Goal: Task Accomplishment & Management: Use online tool/utility

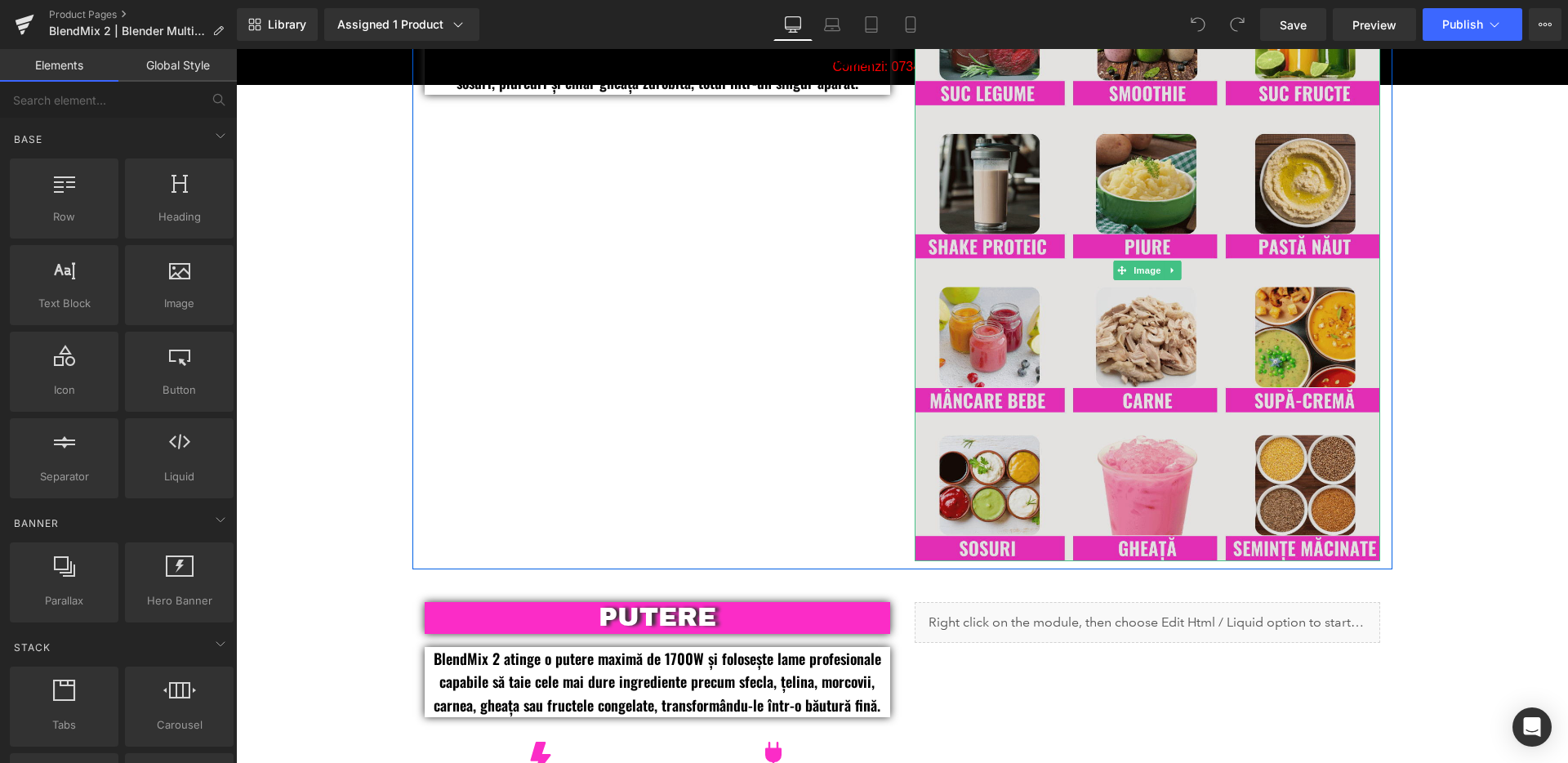
scroll to position [1622, 0]
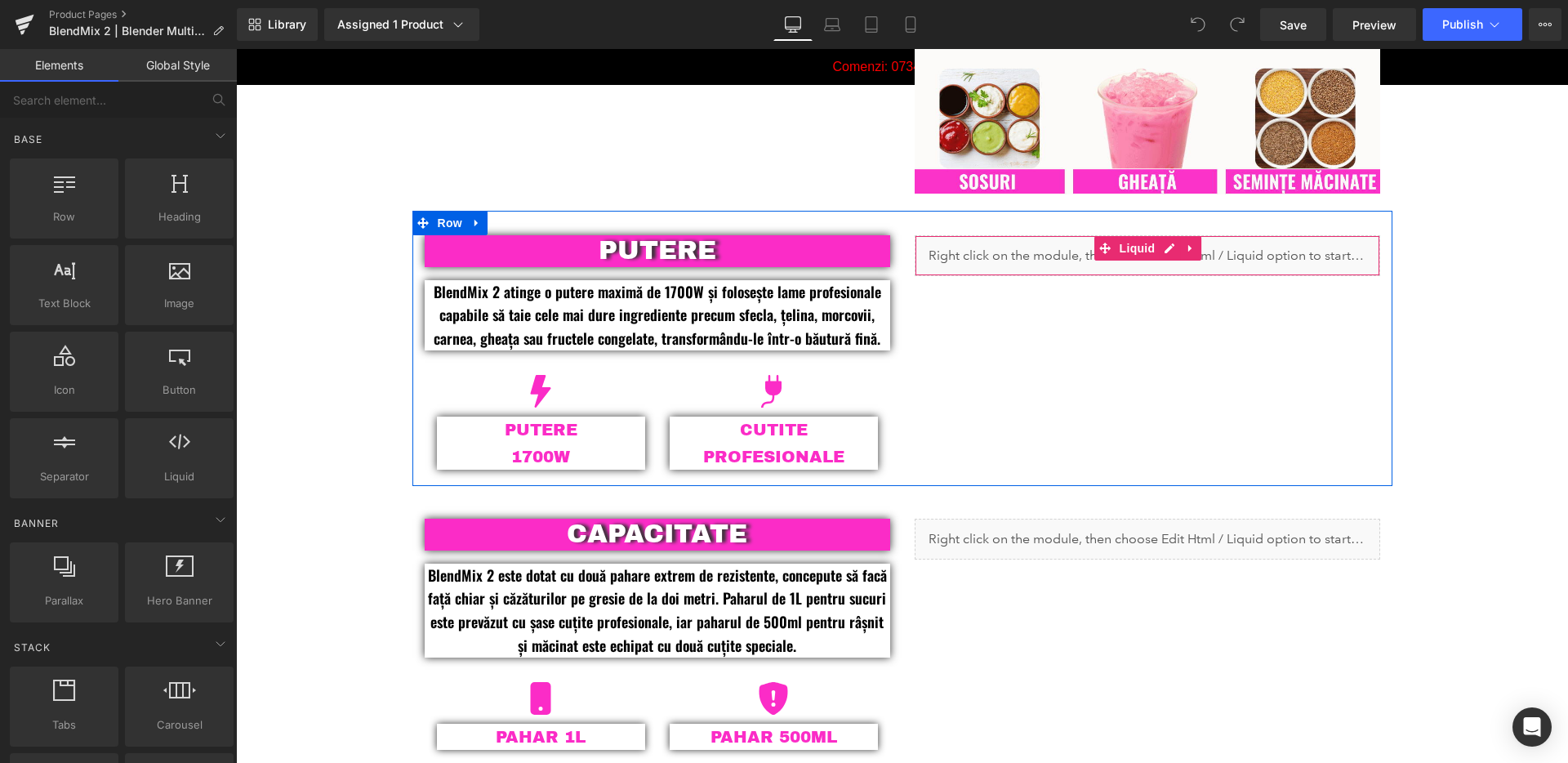
click at [1039, 260] on div "Liquid" at bounding box center [1148, 255] width 466 height 41
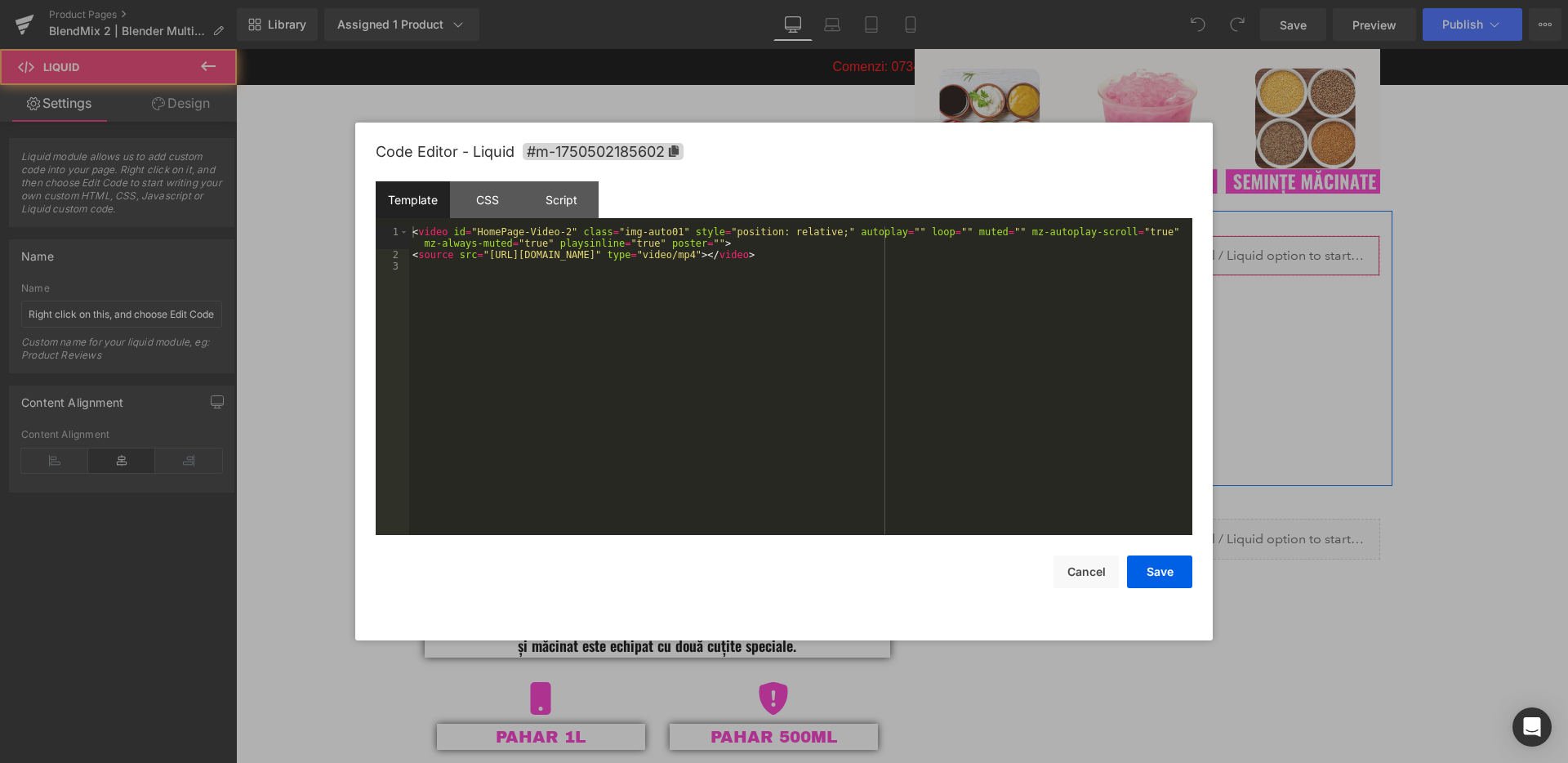
click at [1162, 245] on div "Liquid" at bounding box center [1148, 255] width 466 height 41
drag, startPoint x: 954, startPoint y: 301, endPoint x: 930, endPoint y: 279, distance: 32.4
click at [952, 300] on div "< video id = "HomePage-Video-2" class = "img-auto01" style = "position: relativ…" at bounding box center [800, 397] width 783 height 343
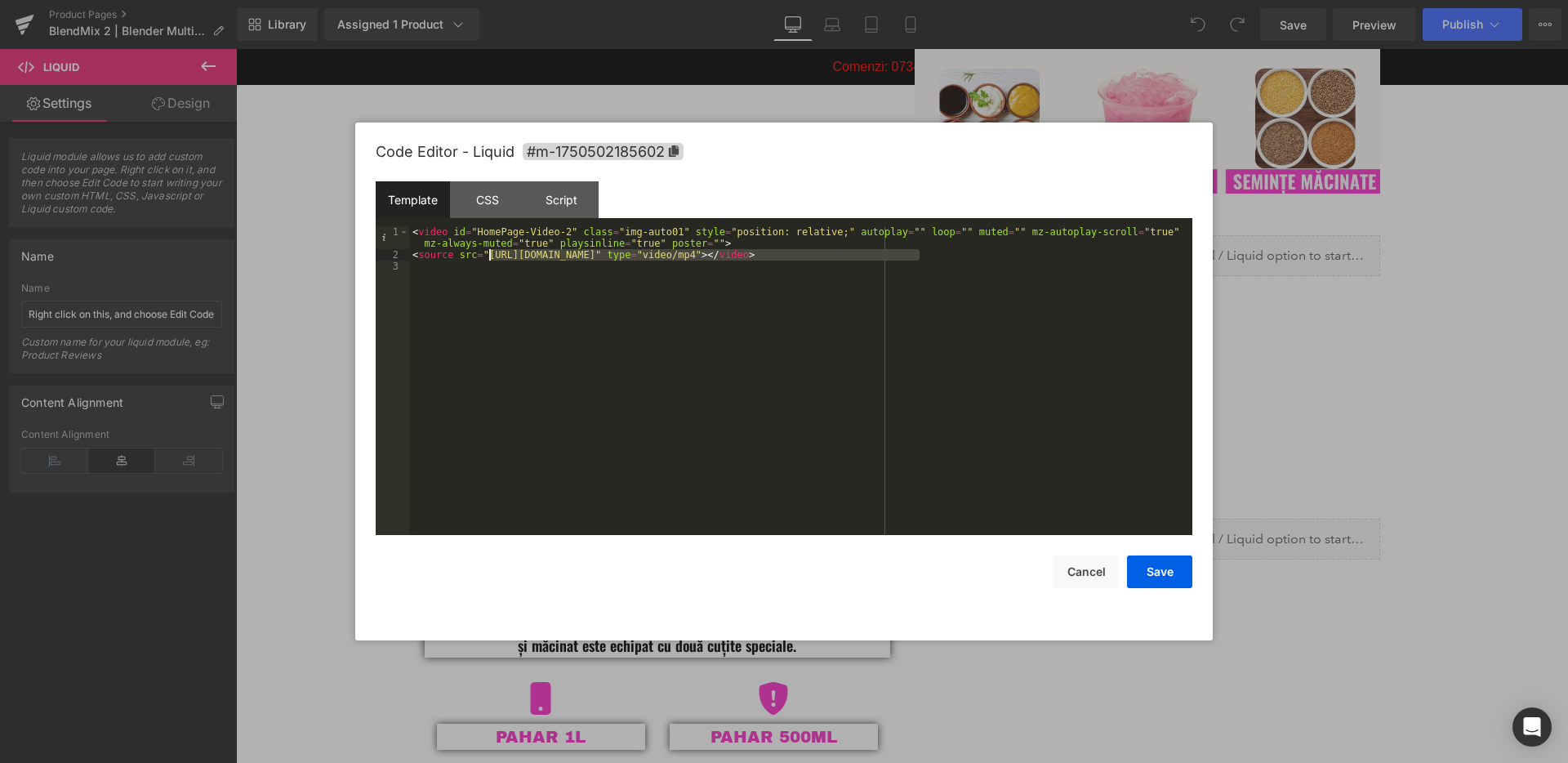
drag, startPoint x: 922, startPoint y: 258, endPoint x: 490, endPoint y: 261, distance: 432.1
click at [490, 261] on div "< video id = "HomePage-Video-2" class = "img-auto01" style = "position: relativ…" at bounding box center [800, 397] width 783 height 343
drag, startPoint x: 573, startPoint y: 233, endPoint x: 478, endPoint y: 234, distance: 94.8
click at [478, 234] on div "< video id = "HomePage-Video-2" class = "img-auto01" style = "position: relativ…" at bounding box center [800, 397] width 783 height 343
click at [1161, 573] on button "Save" at bounding box center [1159, 571] width 65 height 33
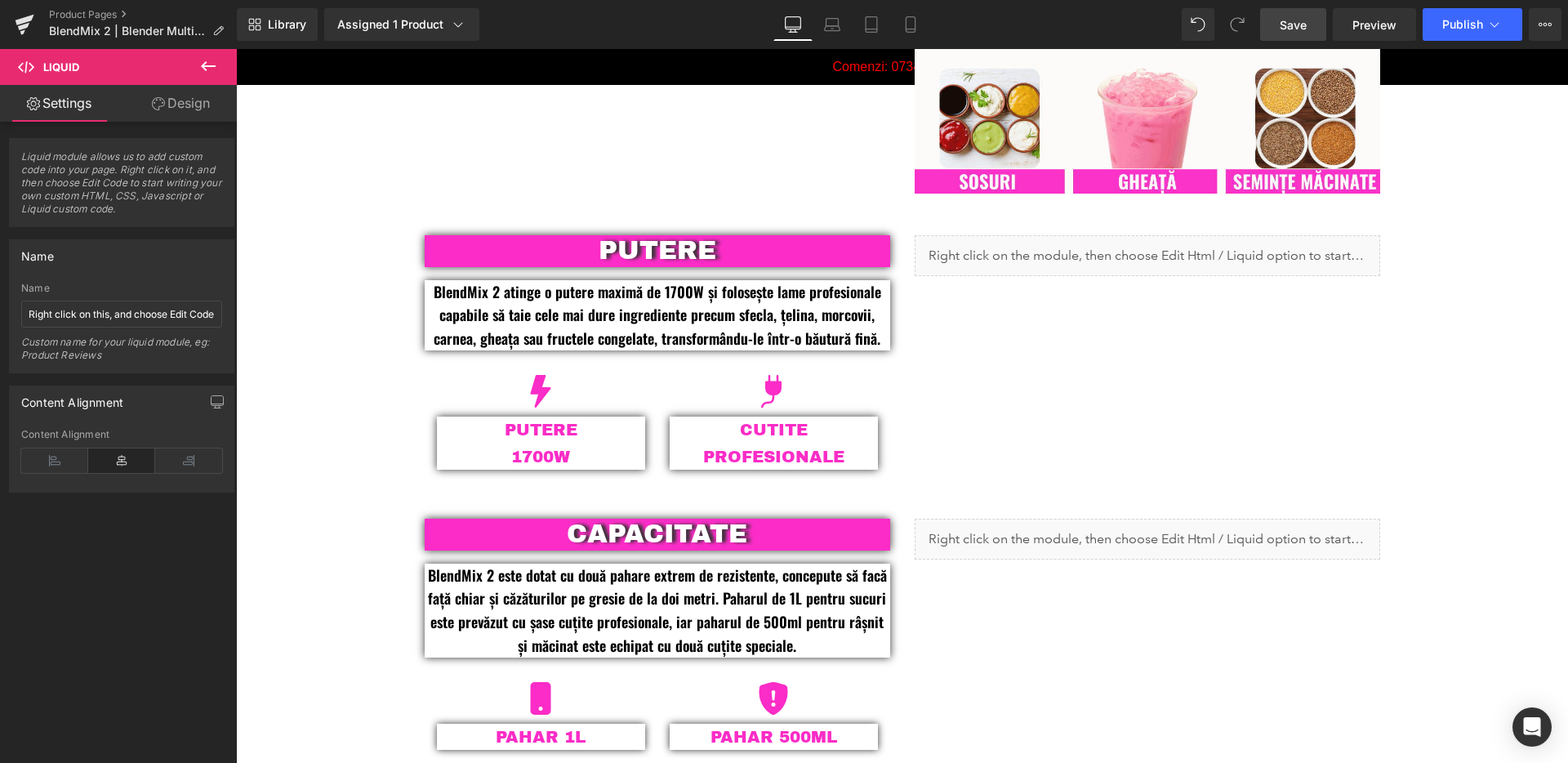
click at [1301, 16] on span "Save" at bounding box center [1293, 24] width 27 height 17
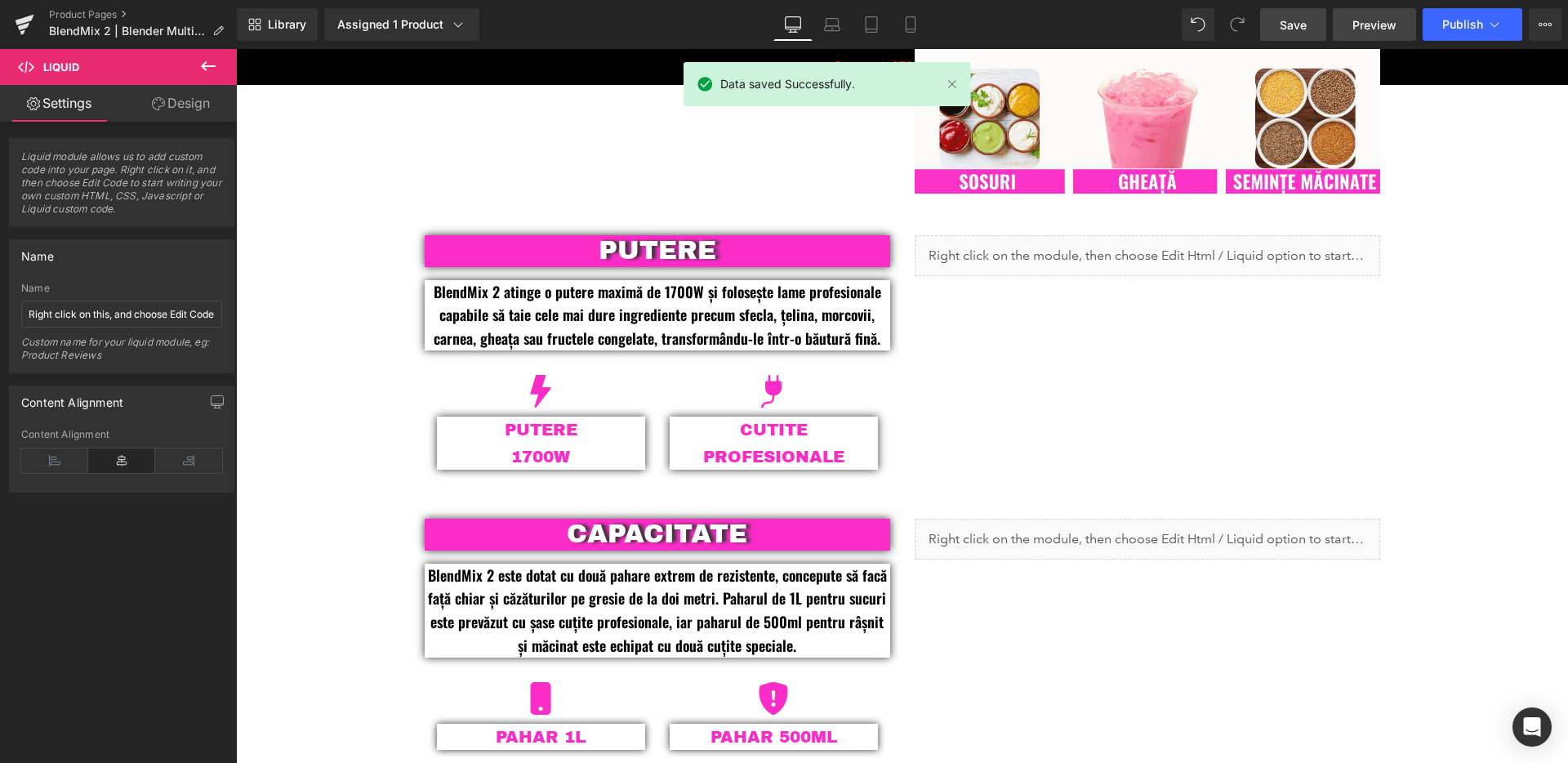
click at [1389, 29] on span "Preview" at bounding box center [1375, 24] width 44 height 17
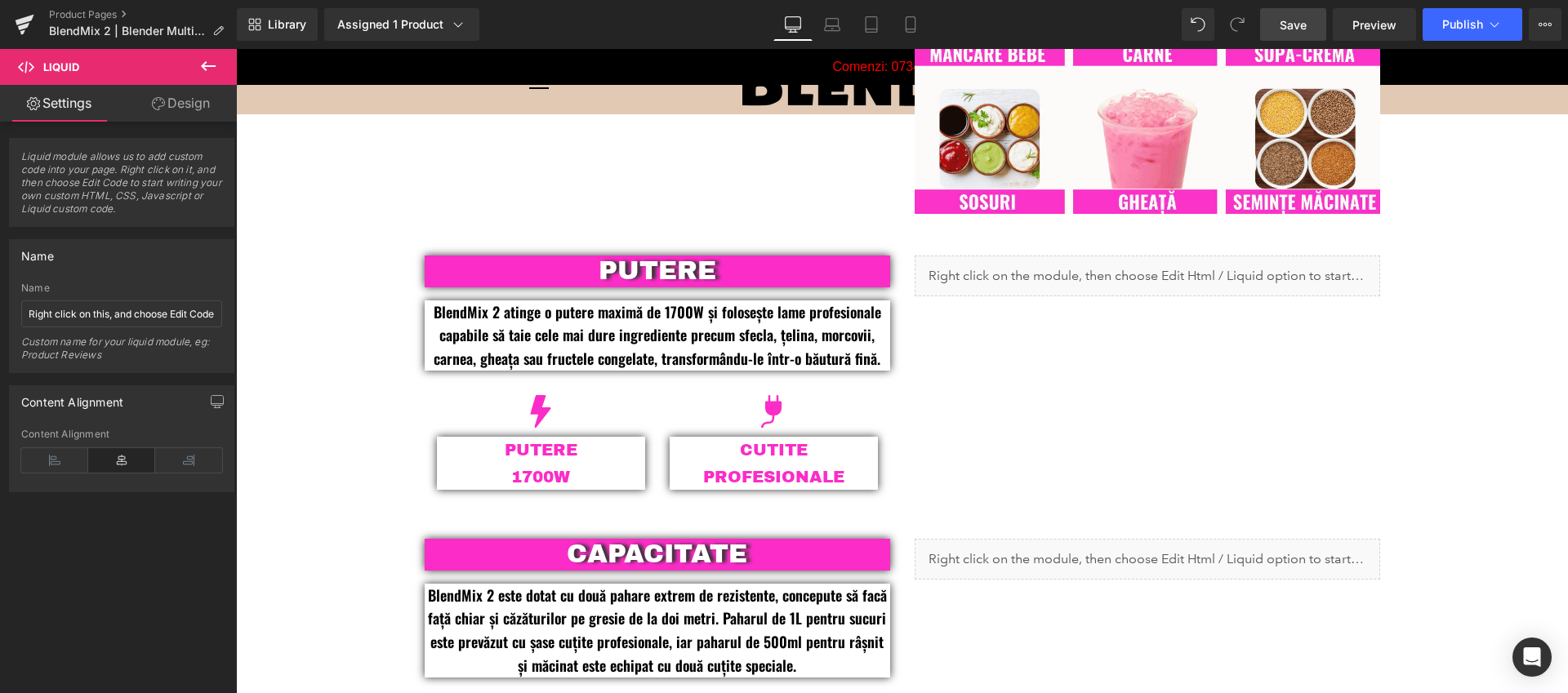
scroll to position [1362, 0]
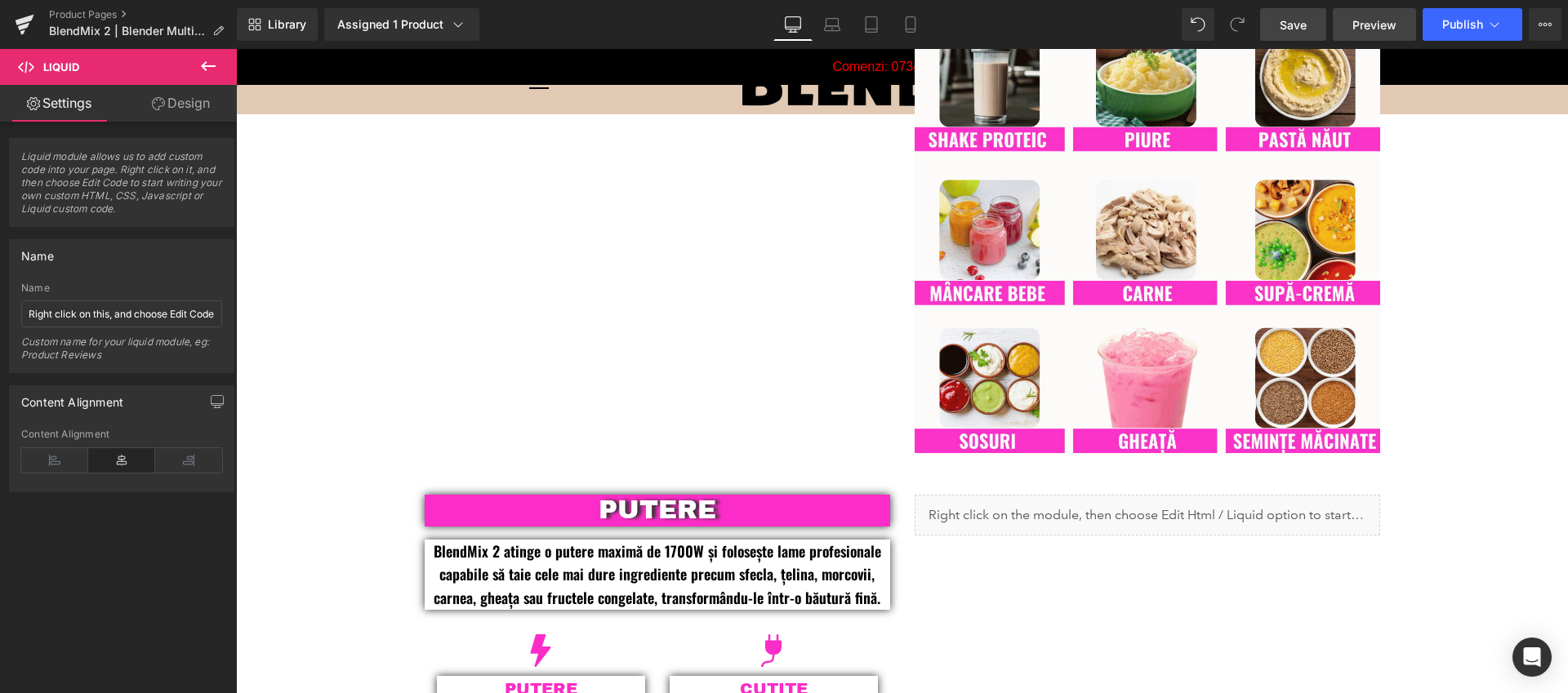
click at [1382, 29] on span "Preview" at bounding box center [1375, 24] width 44 height 17
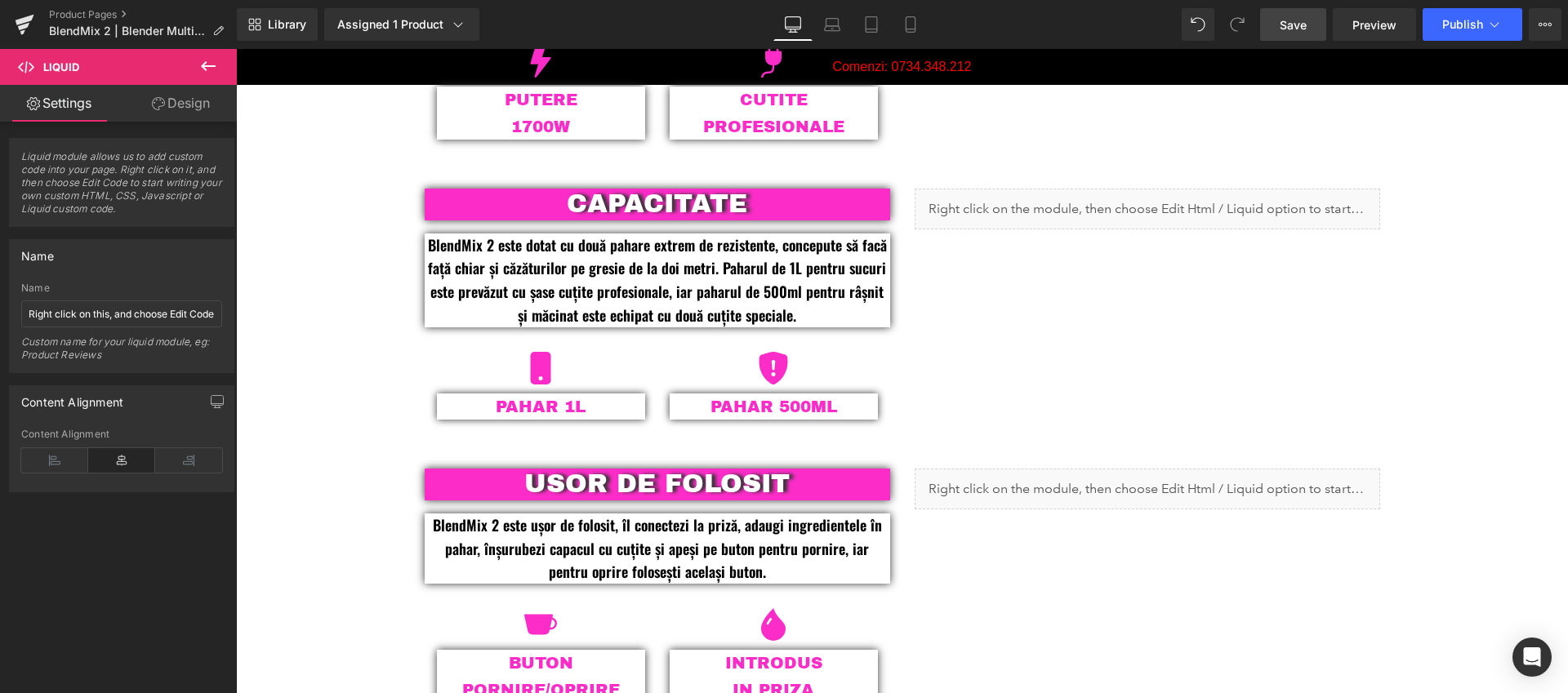
scroll to position [1956, 0]
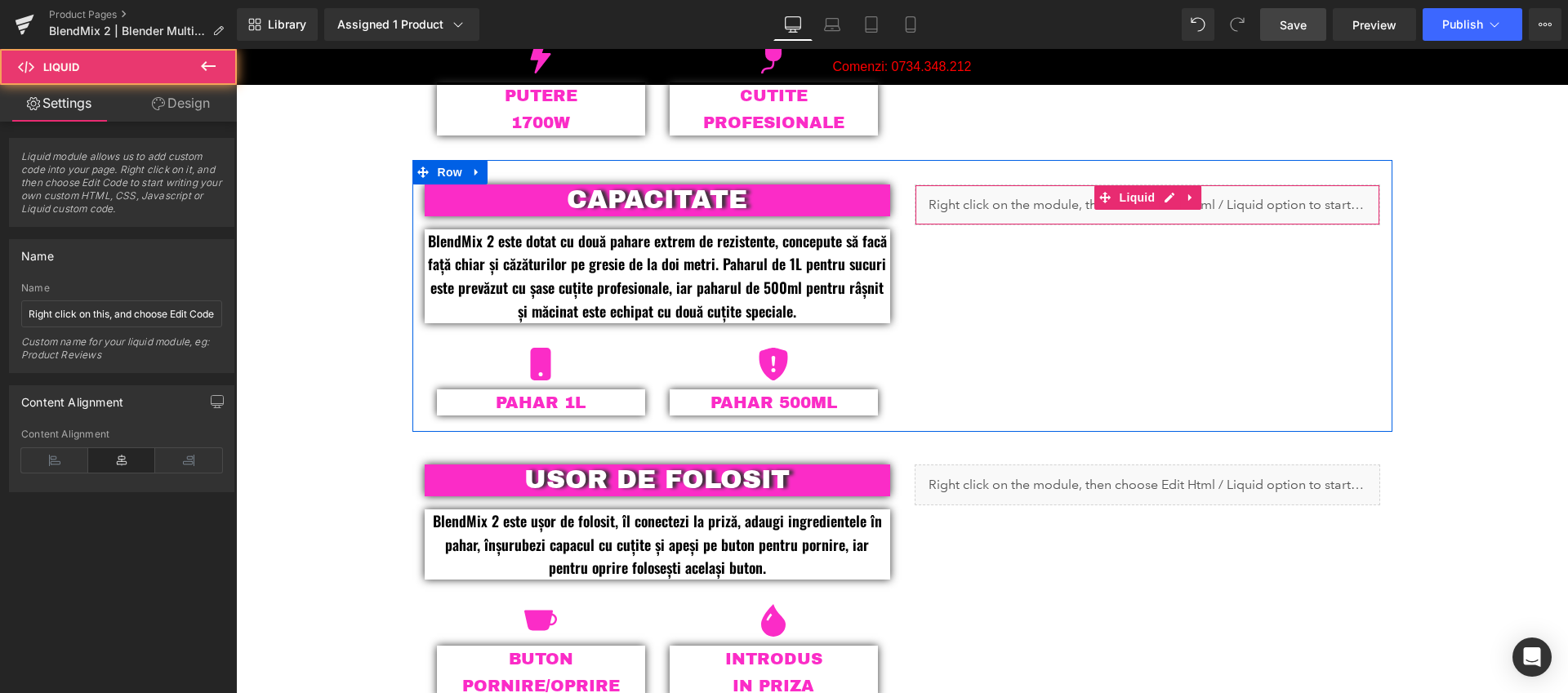
click at [1073, 196] on div "Liquid" at bounding box center [1148, 205] width 466 height 41
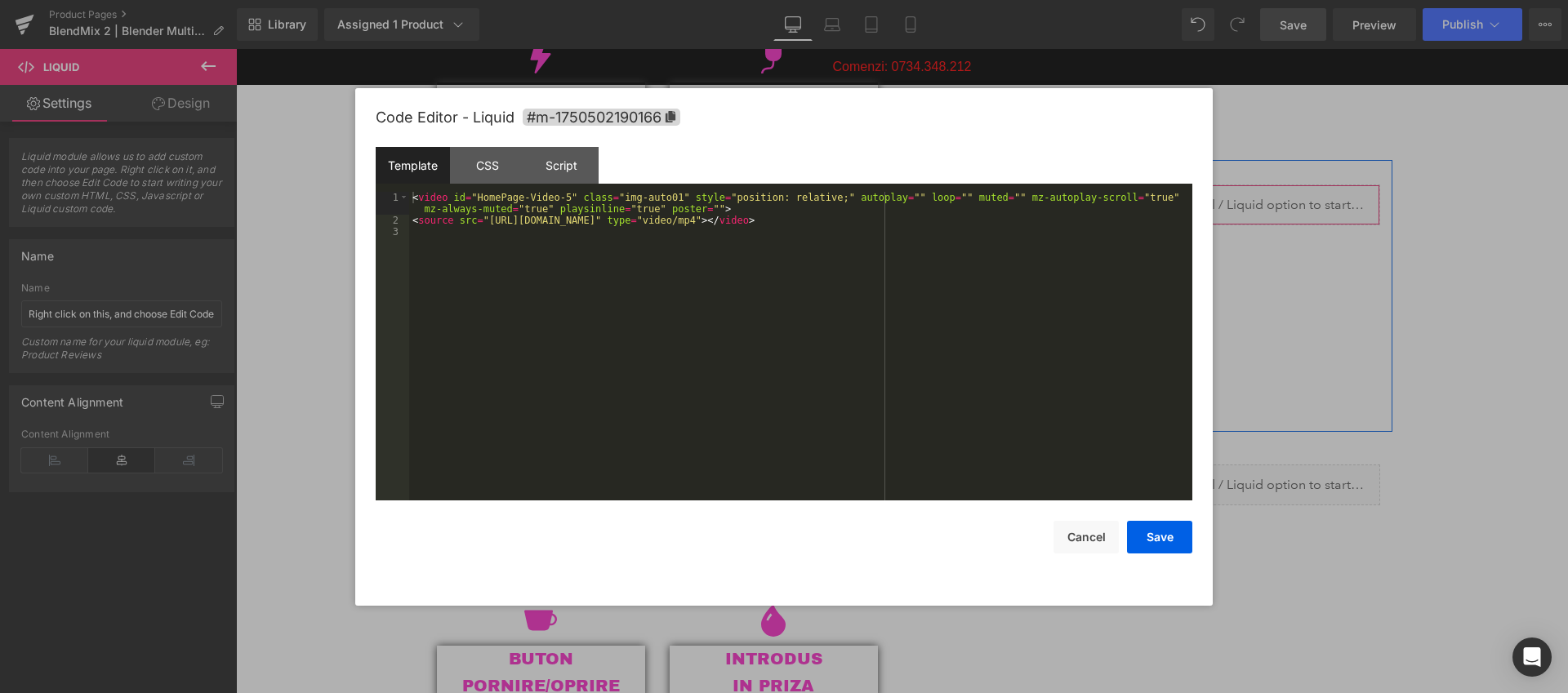
click at [1161, 194] on div "Liquid" at bounding box center [1148, 205] width 466 height 41
drag, startPoint x: 920, startPoint y: 221, endPoint x: 490, endPoint y: 220, distance: 429.6
click at [490, 220] on div "< video id = "HomePage-Video-5" class = "img-auto01" style = "position: relativ…" at bounding box center [800, 363] width 783 height 343
drag, startPoint x: 572, startPoint y: 197, endPoint x: 480, endPoint y: 199, distance: 91.5
click at [480, 199] on div "< video id = "HomePage-Video-5" class = "img-auto01" style = "position: relativ…" at bounding box center [800, 363] width 783 height 343
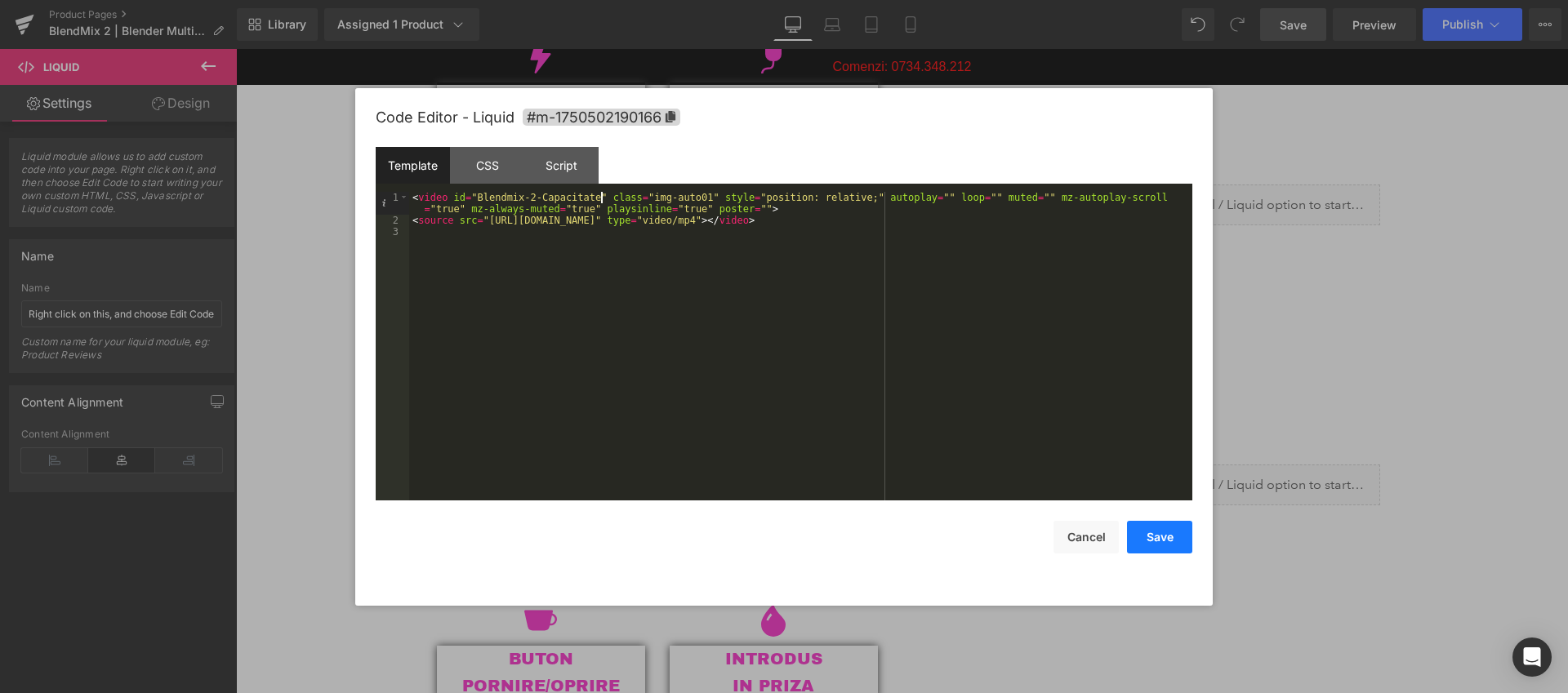
click at [1170, 543] on button "Save" at bounding box center [1159, 537] width 65 height 33
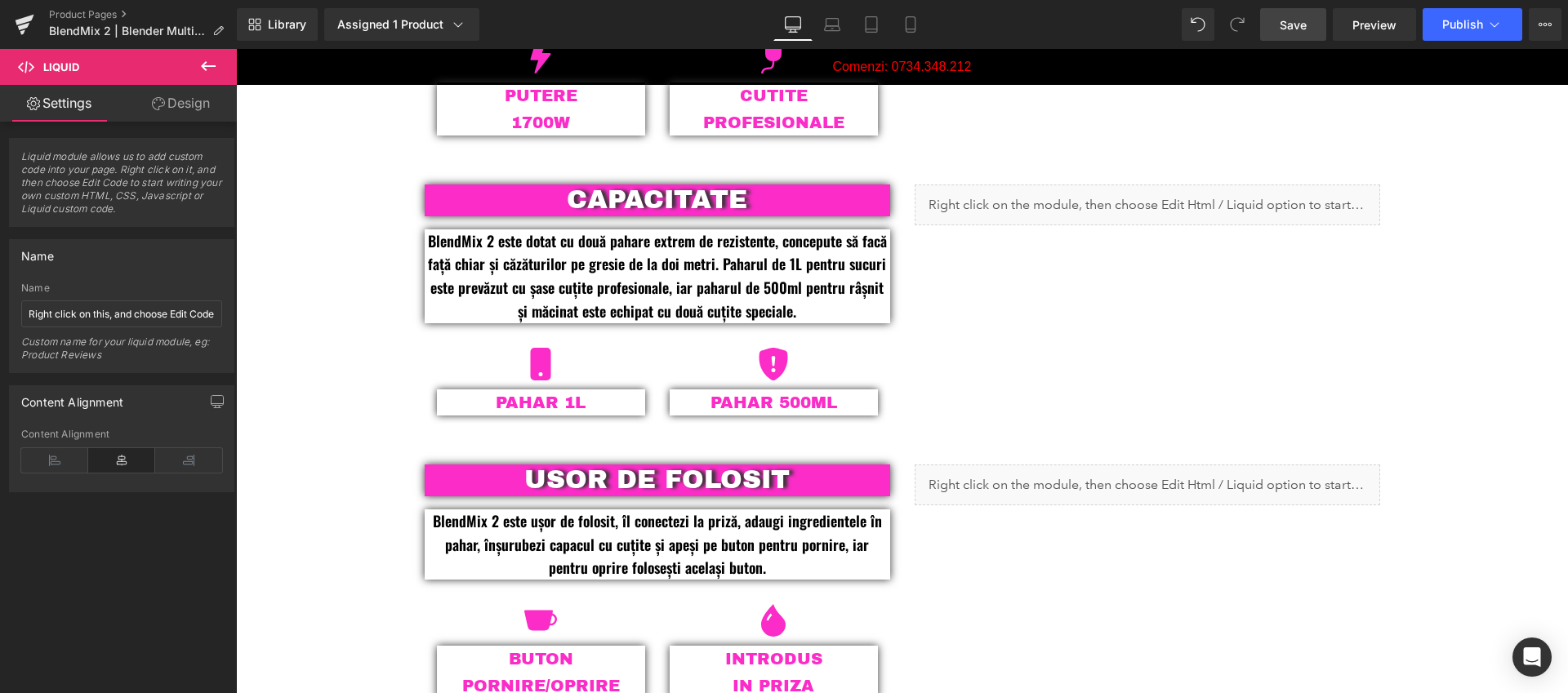
click at [1291, 27] on span "Save" at bounding box center [1293, 24] width 27 height 17
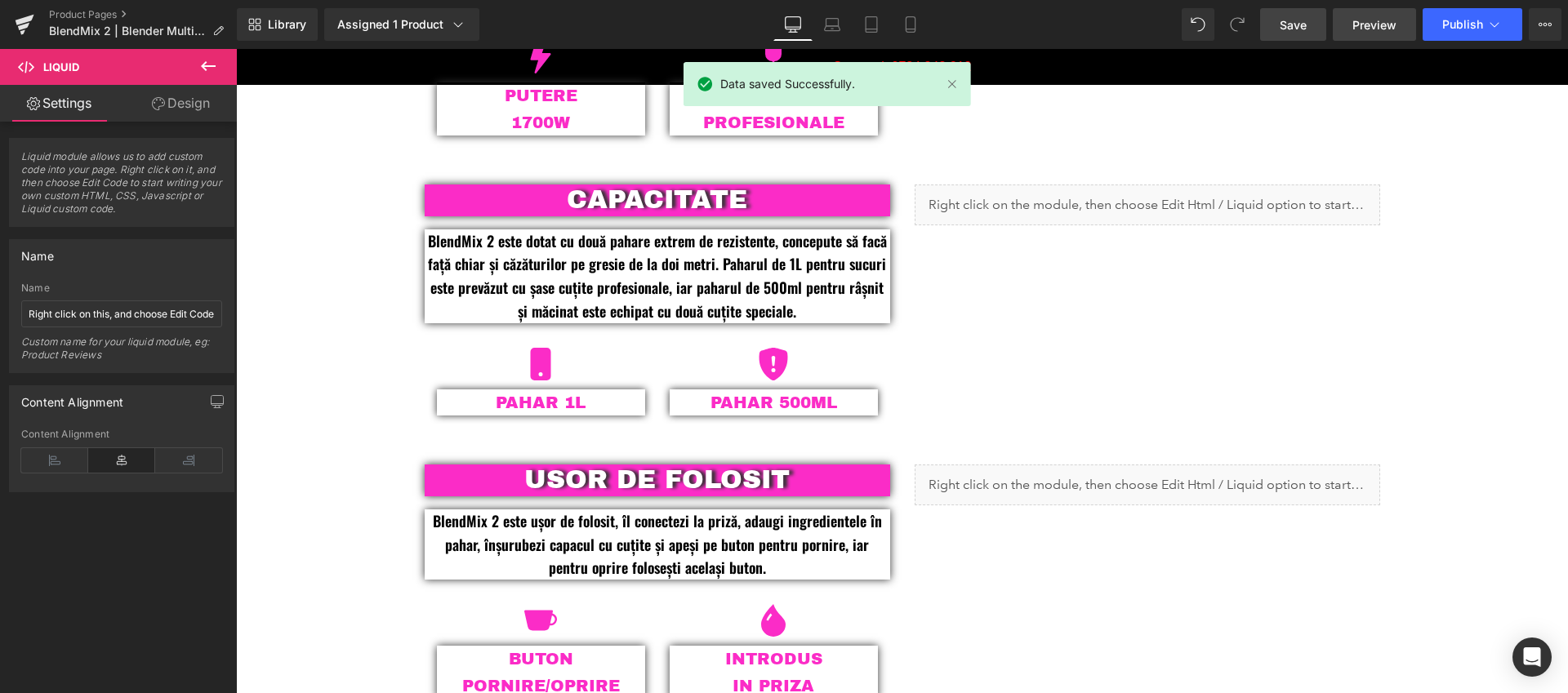
click at [1394, 28] on span "Preview" at bounding box center [1375, 24] width 44 height 17
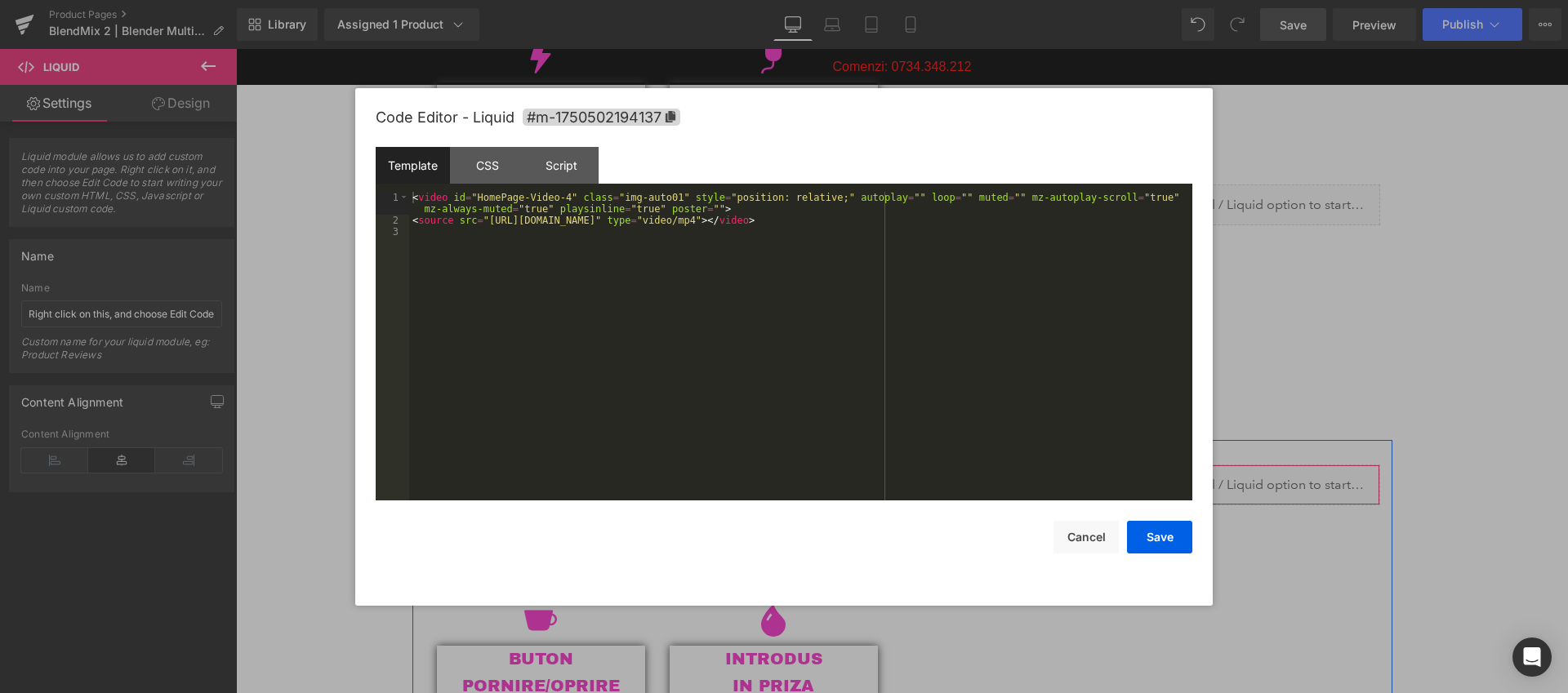
click at [1166, 479] on div "Liquid" at bounding box center [1148, 485] width 466 height 41
drag, startPoint x: 921, startPoint y: 220, endPoint x: 489, endPoint y: 218, distance: 432.1
click at [489, 218] on div "< video id = "HomePage-Video-4" class = "img-auto01" style = "position: relativ…" at bounding box center [800, 363] width 783 height 343
drag, startPoint x: 573, startPoint y: 198, endPoint x: 479, endPoint y: 199, distance: 93.9
click at [479, 199] on div "< video id = "HomePage-Video-4" class = "img-auto01" style = "position: relativ…" at bounding box center [800, 363] width 783 height 343
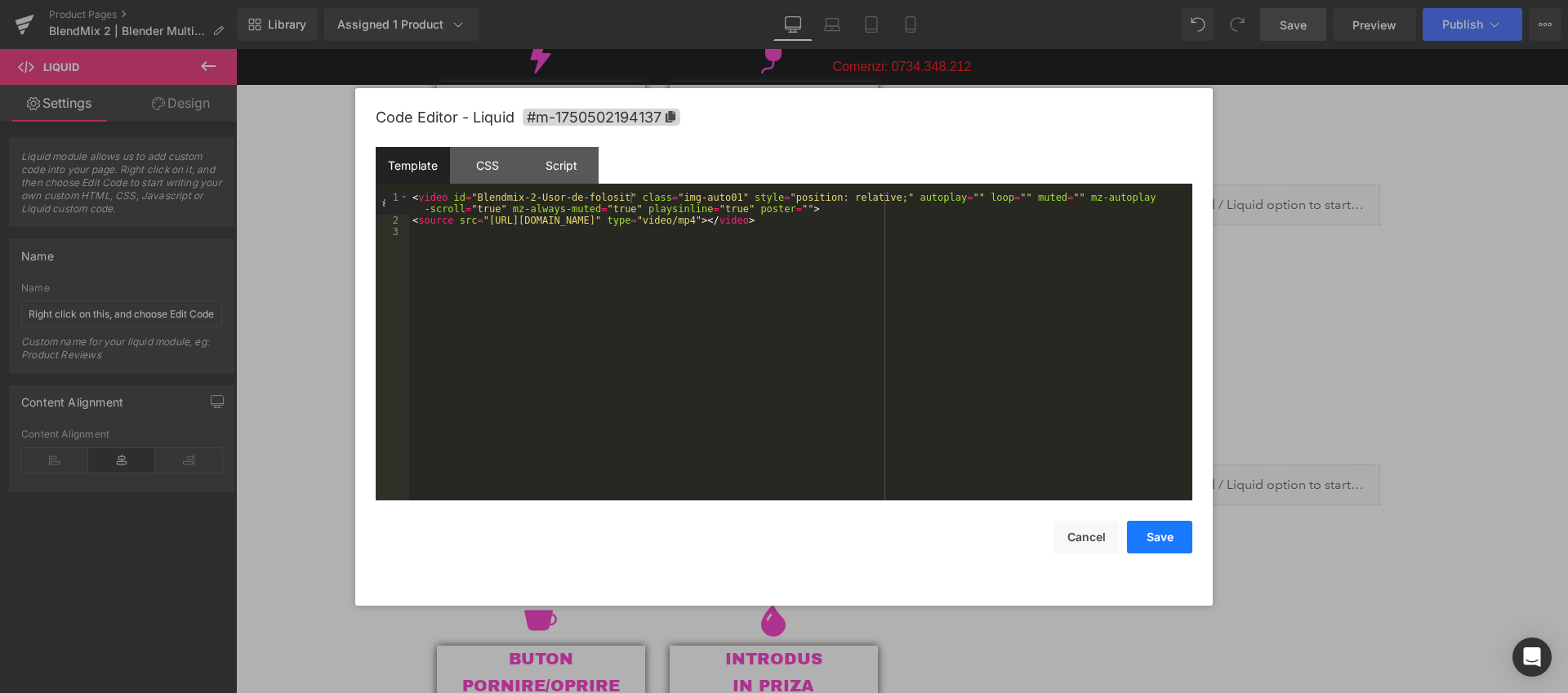
click at [1175, 535] on button "Save" at bounding box center [1159, 537] width 65 height 33
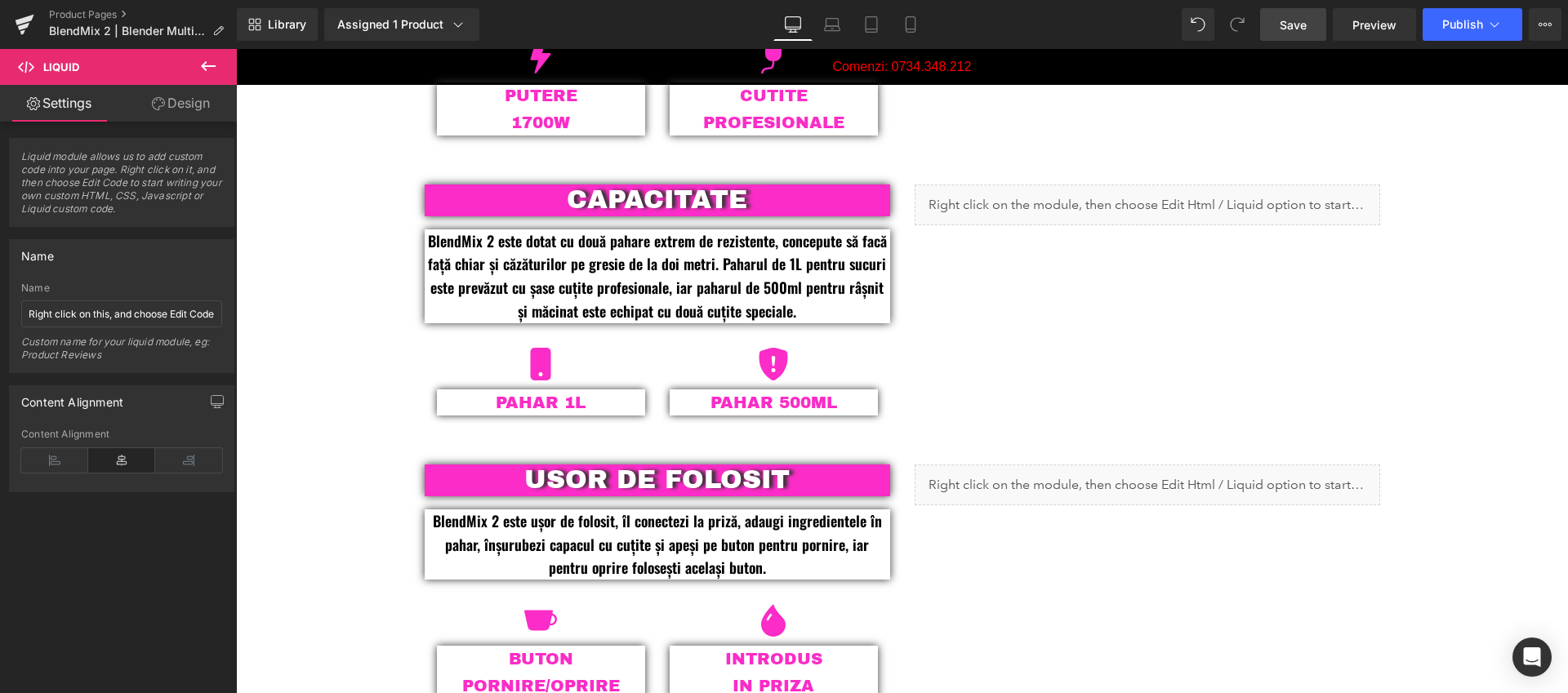
click at [1294, 34] on link "Save" at bounding box center [1293, 24] width 66 height 33
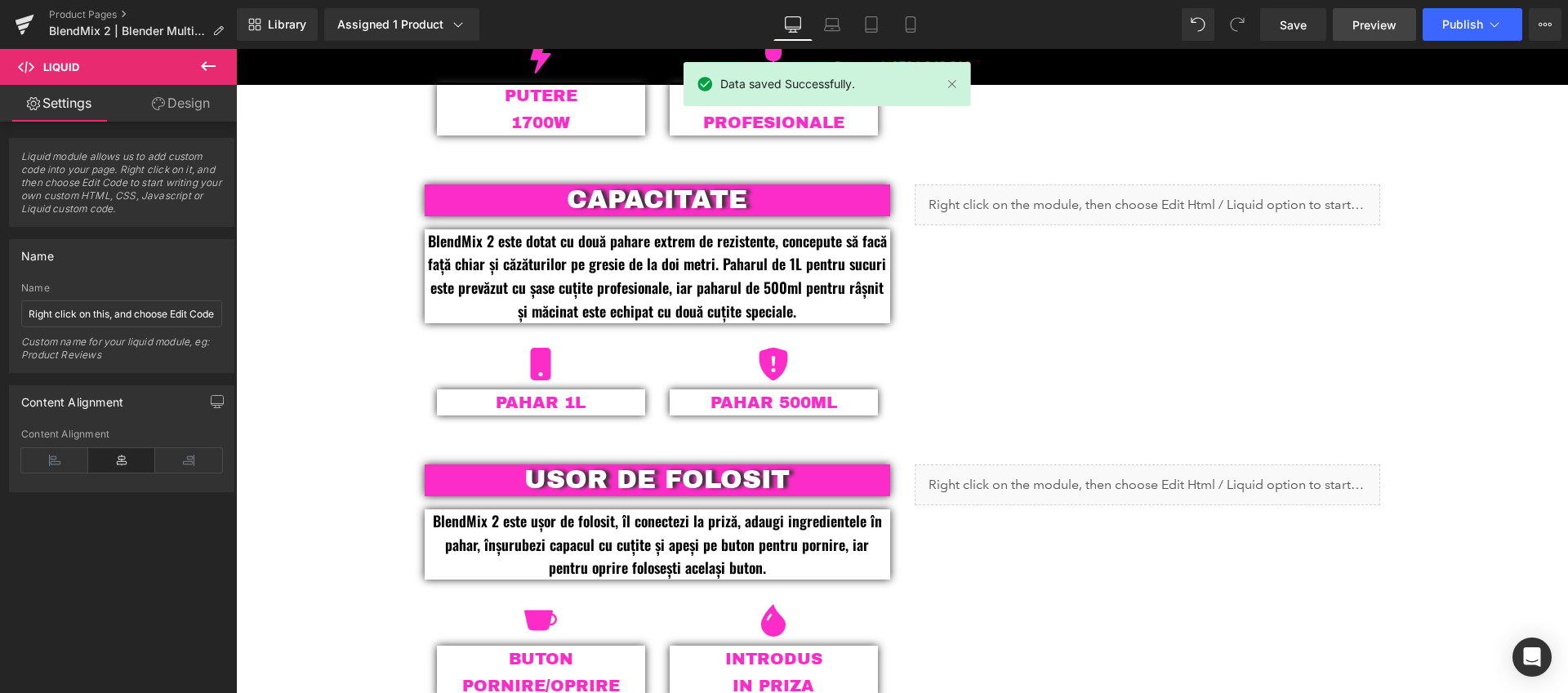
click at [1382, 31] on span "Preview" at bounding box center [1375, 24] width 44 height 17
